Goal: Task Accomplishment & Management: Manage account settings

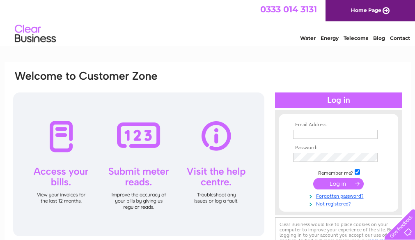
type input "joanneharrison@visiondecorators.co.uk"
click at [333, 182] on input "submit" at bounding box center [338, 183] width 51 height 11
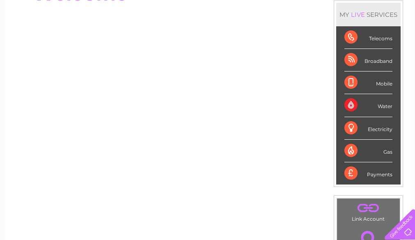
scroll to position [45, 0]
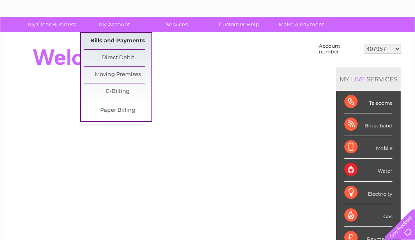
click at [125, 41] on link "Bills and Payments" at bounding box center [118, 41] width 68 height 16
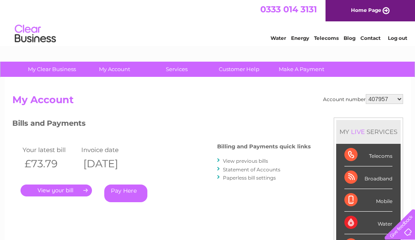
click at [72, 191] on link "." at bounding box center [56, 190] width 71 height 12
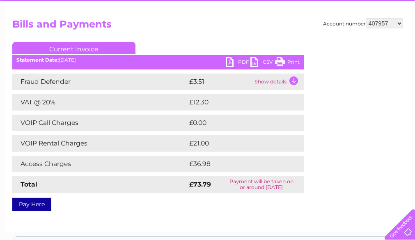
scroll to position [82, 0]
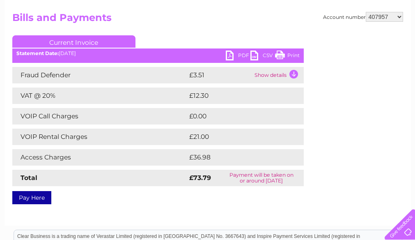
click at [239, 50] on ul "Current Invoice" at bounding box center [158, 42] width 292 height 15
click at [239, 55] on link "PDF" at bounding box center [238, 57] width 25 height 12
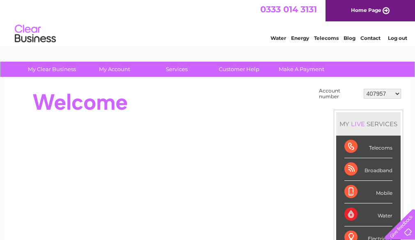
click at [398, 94] on select "407957 30285508" at bounding box center [382, 94] width 37 height 10
select select "30285508"
click at [364, 89] on select "407957 30285508" at bounding box center [382, 94] width 37 height 10
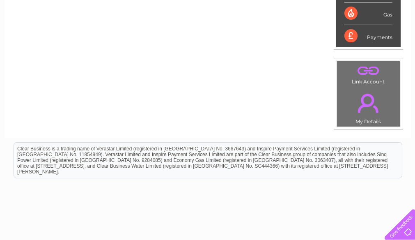
scroll to position [41, 0]
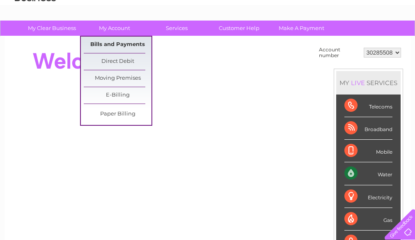
click at [110, 44] on link "Bills and Payments" at bounding box center [118, 45] width 68 height 16
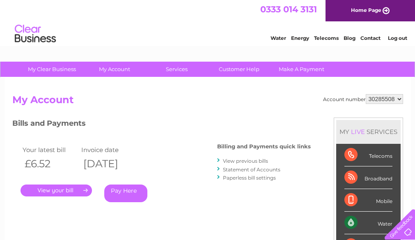
click at [68, 188] on link "." at bounding box center [56, 190] width 71 height 12
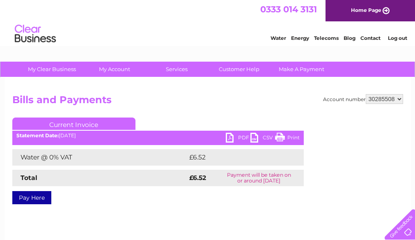
click at [239, 137] on link "PDF" at bounding box center [238, 139] width 25 height 12
click at [397, 39] on link "Log out" at bounding box center [397, 38] width 19 height 6
